Goal: Transaction & Acquisition: Purchase product/service

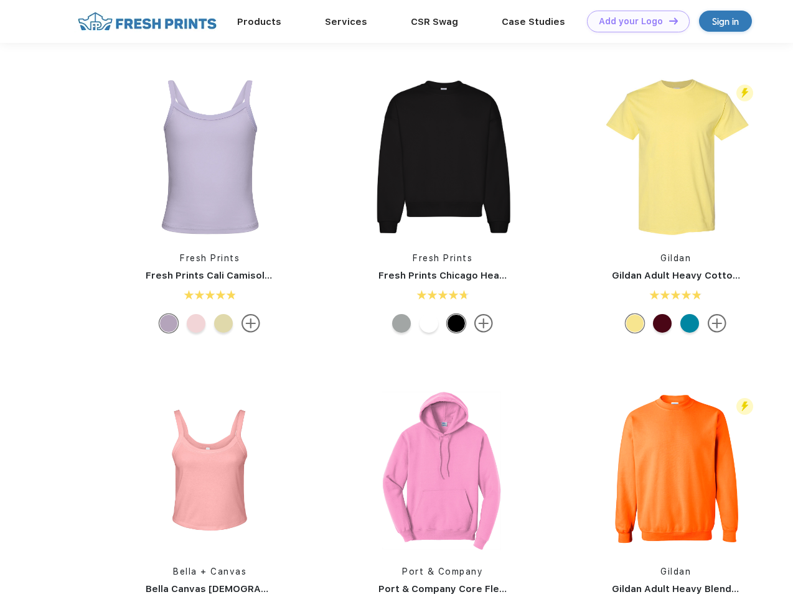
scroll to position [1, 0]
click at [634, 21] on link "Add your Logo Design Tool" at bounding box center [638, 22] width 103 height 22
click at [0, 0] on div "Design Tool" at bounding box center [0, 0] width 0 height 0
click at [668, 21] on link "Add your Logo Design Tool" at bounding box center [638, 22] width 103 height 22
click at [210, 157] on img at bounding box center [210, 157] width 166 height 166
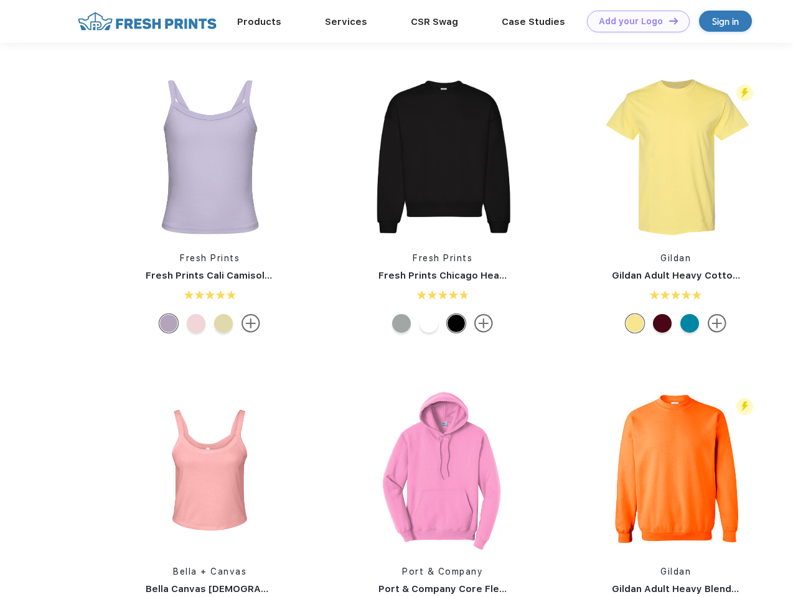
click at [169, 324] on div at bounding box center [168, 323] width 19 height 19
click at [196, 324] on div at bounding box center [196, 323] width 19 height 19
click at [223, 324] on div at bounding box center [223, 323] width 19 height 19
click at [442, 157] on img at bounding box center [443, 157] width 166 height 166
click at [401, 324] on div at bounding box center [401, 323] width 19 height 19
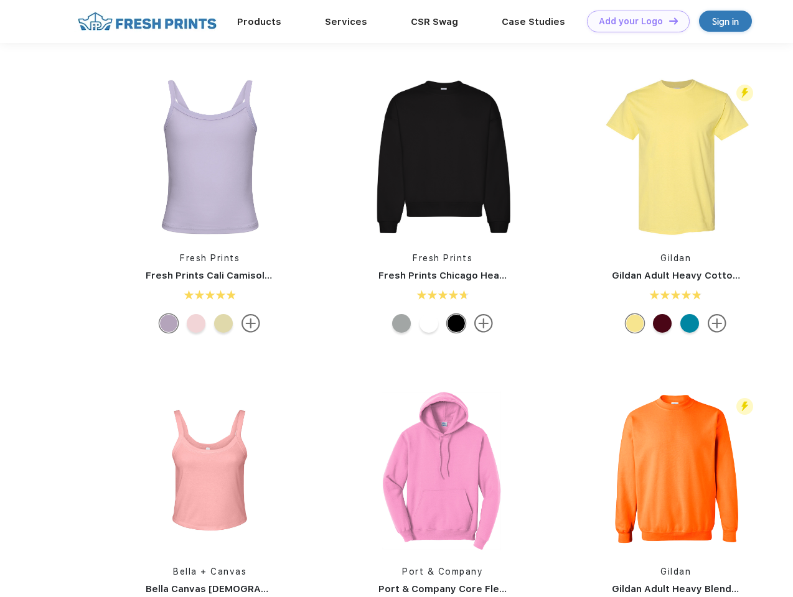
click at [429, 324] on div at bounding box center [428, 323] width 19 height 19
